Goal: Information Seeking & Learning: Learn about a topic

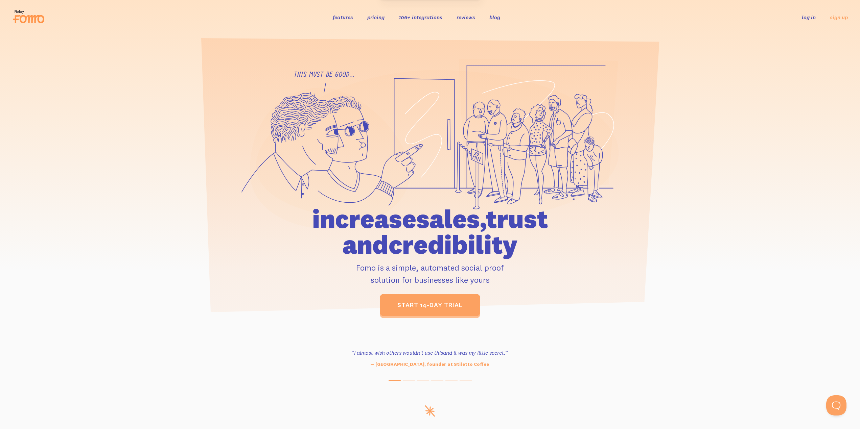
click at [377, 18] on link "pricing" at bounding box center [375, 17] width 17 height 7
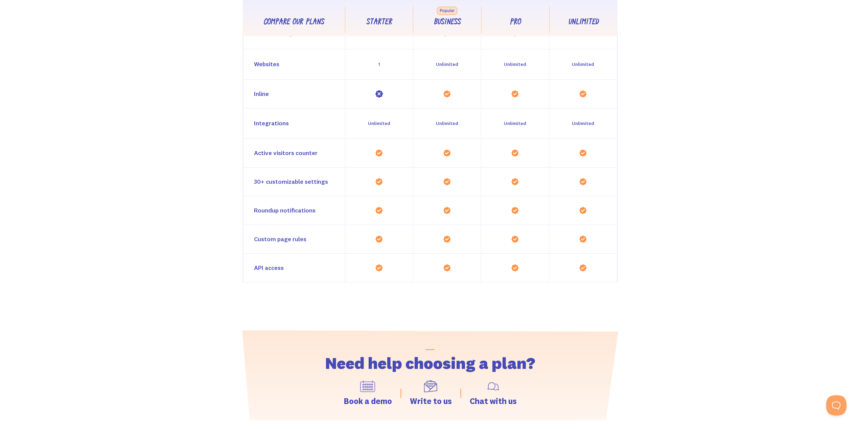
scroll to position [631, 0]
